Goal: Check status: Check status

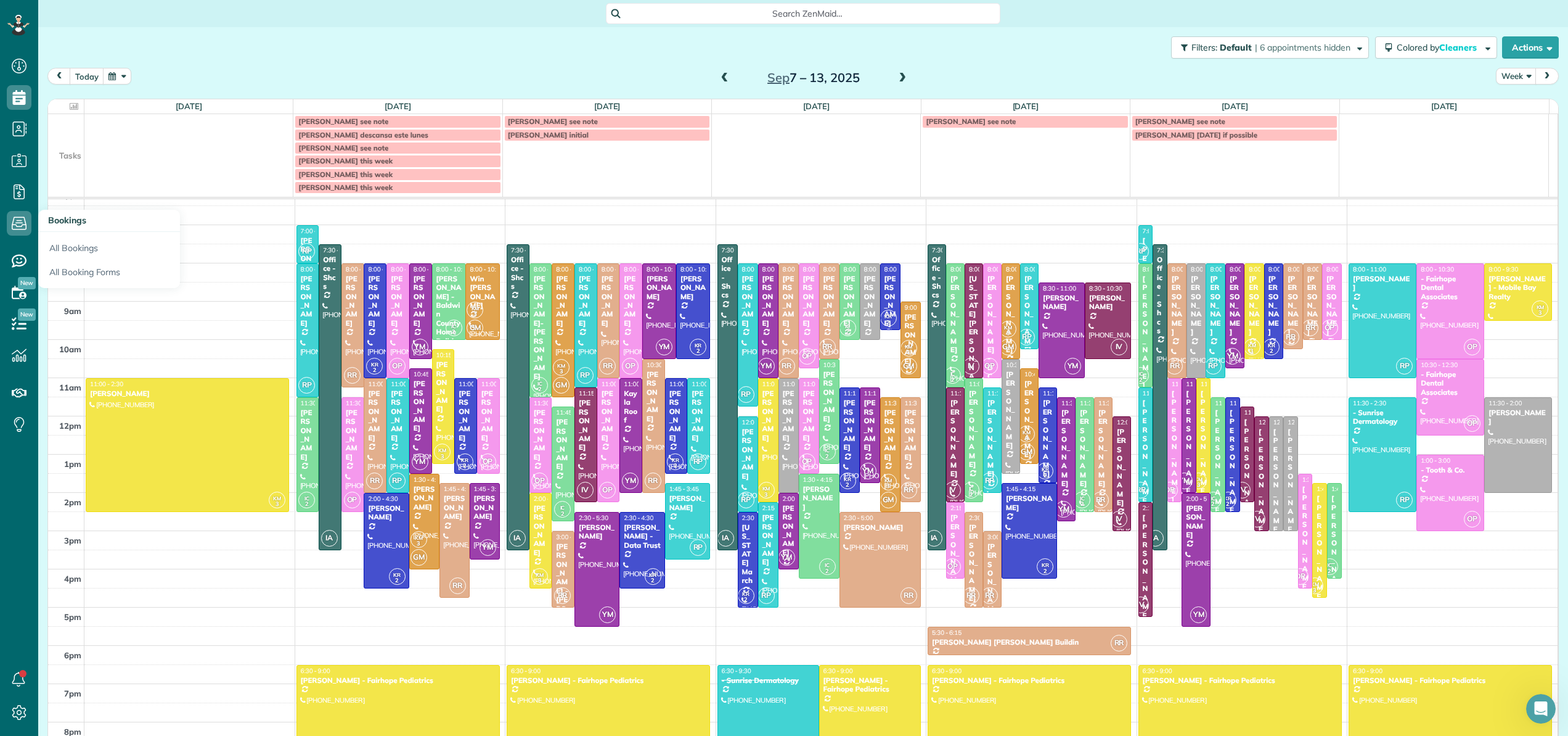
scroll to position [2124, 0]
click at [21, 191] on icon at bounding box center [19, 191] width 25 height 25
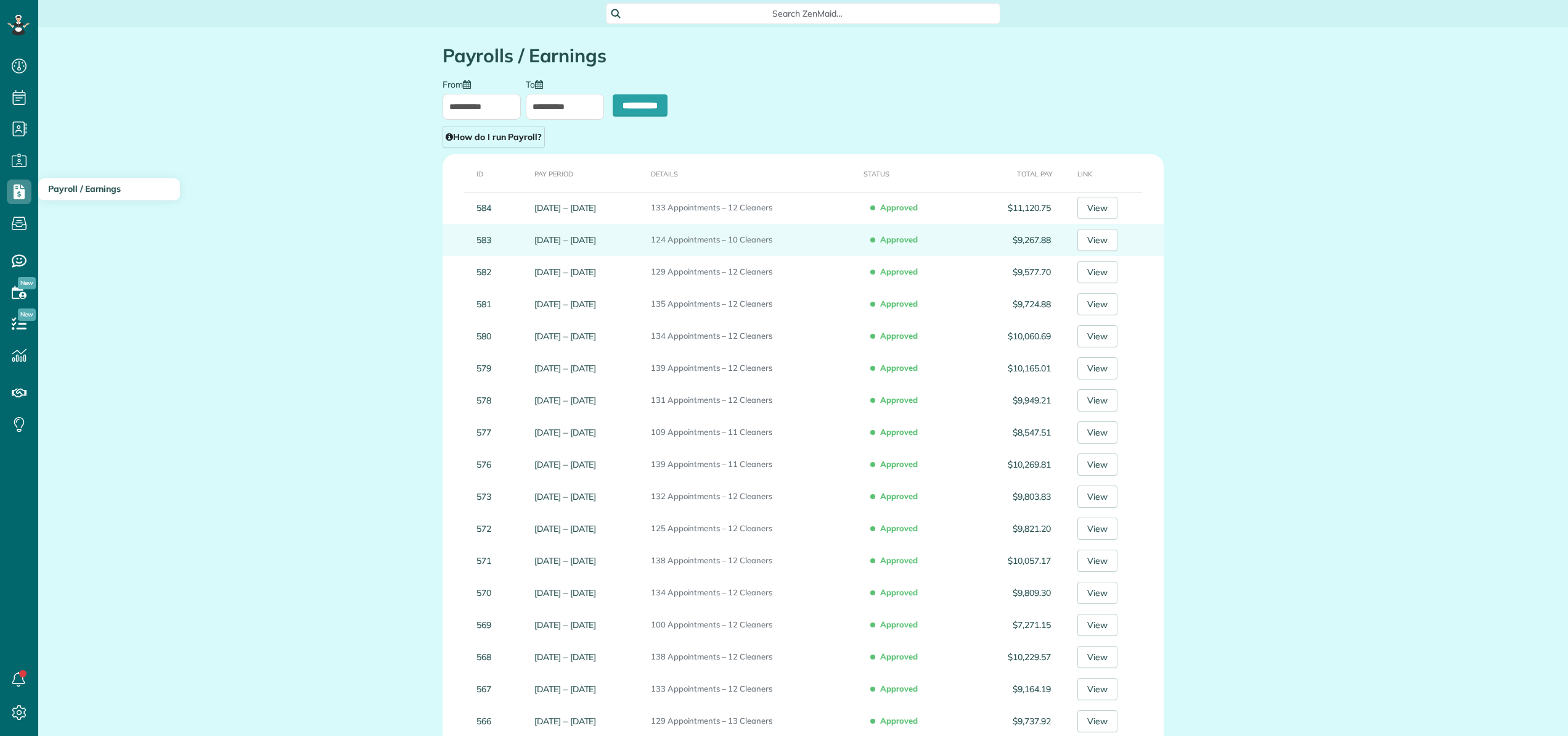
type input "**********"
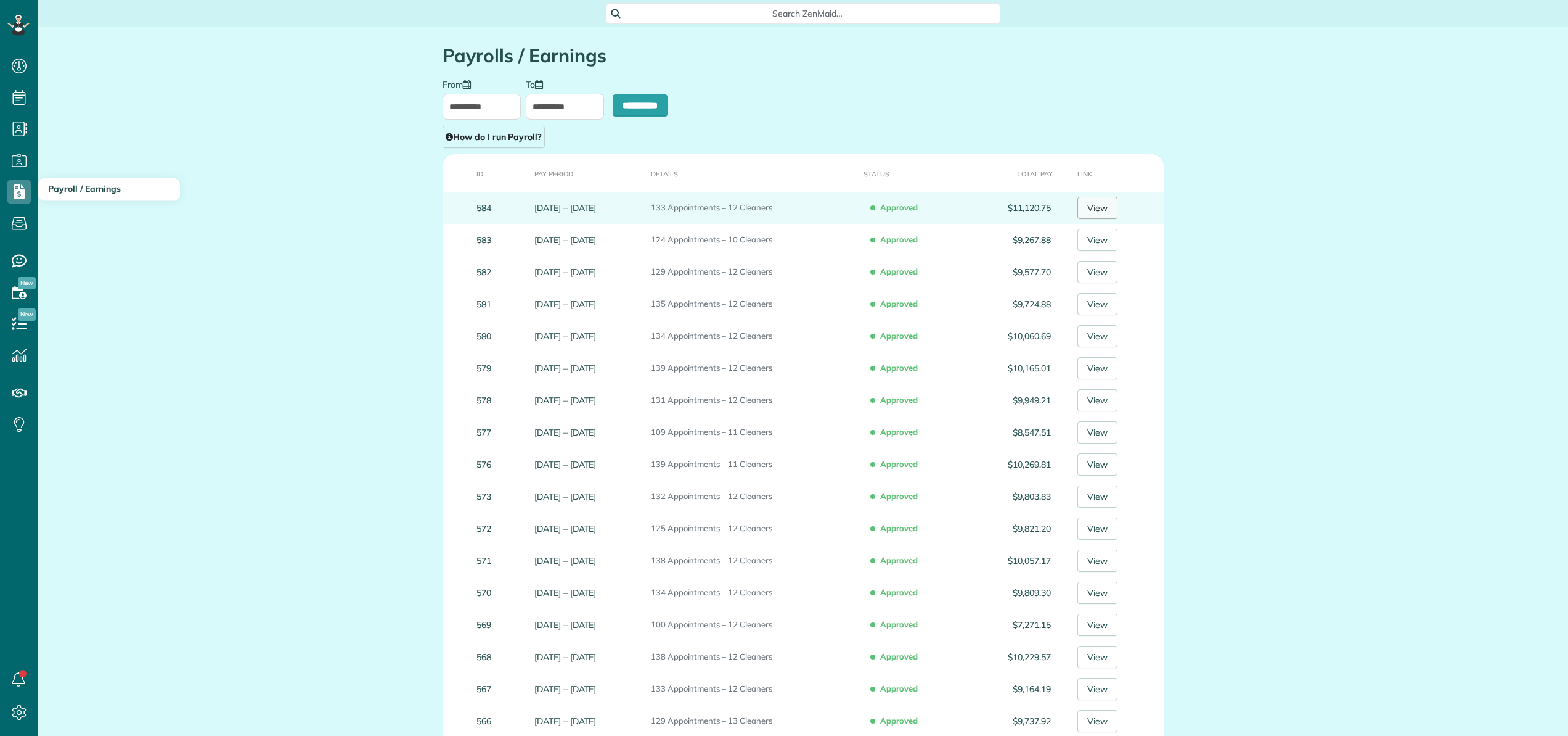
scroll to position [6, 6]
click at [1110, 213] on link "View" at bounding box center [1097, 208] width 40 height 22
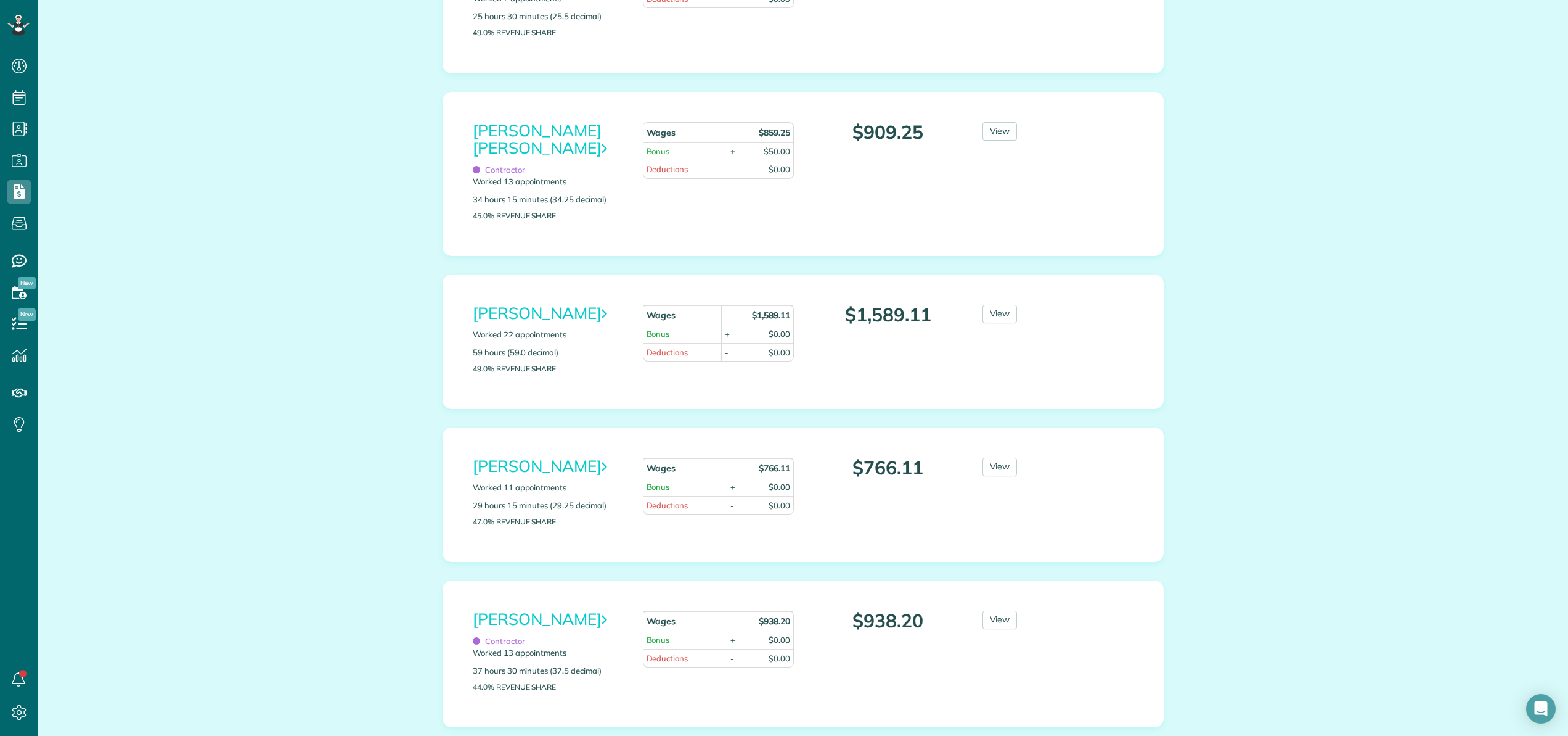
scroll to position [963, 0]
